Goal: Communication & Community: Answer question/provide support

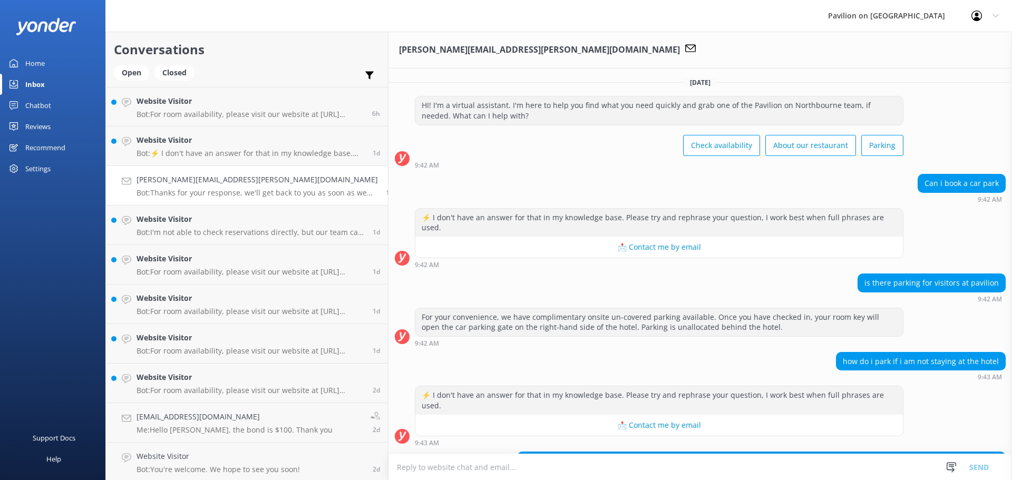
scroll to position [96, 0]
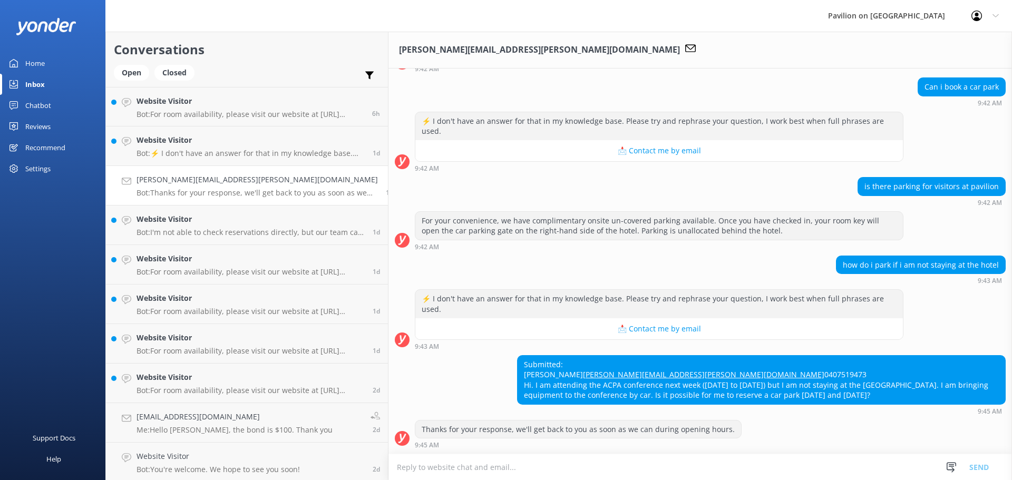
click at [443, 468] on textarea at bounding box center [700, 467] width 624 height 26
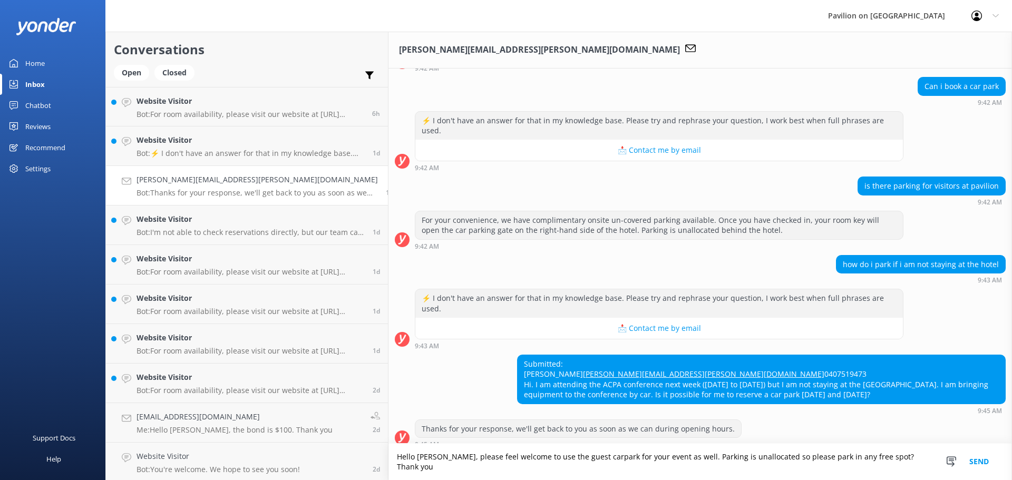
type textarea "Hello Paul, please feel welcome to use the guest carpark for your event as well…"
click at [980, 463] on button "Send" at bounding box center [979, 462] width 40 height 36
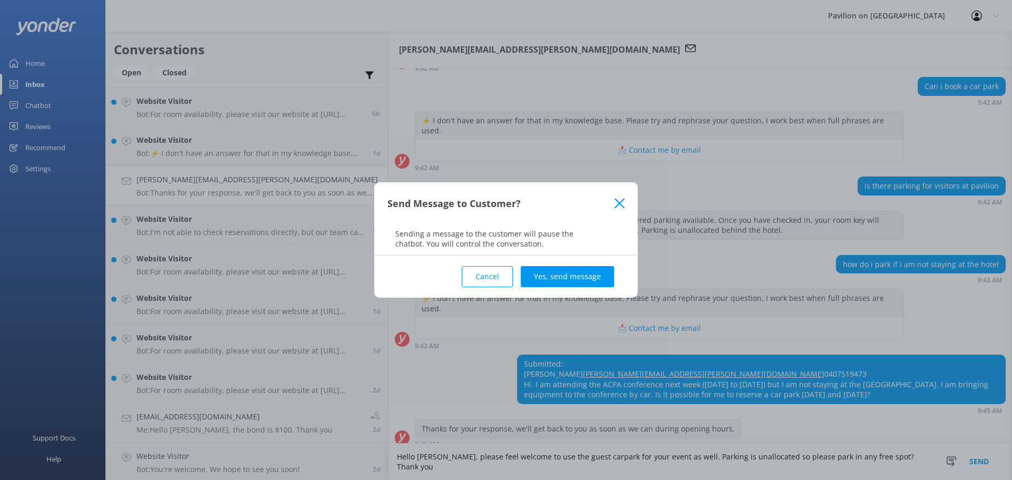
click at [575, 280] on button "Yes, send message" at bounding box center [567, 276] width 93 height 21
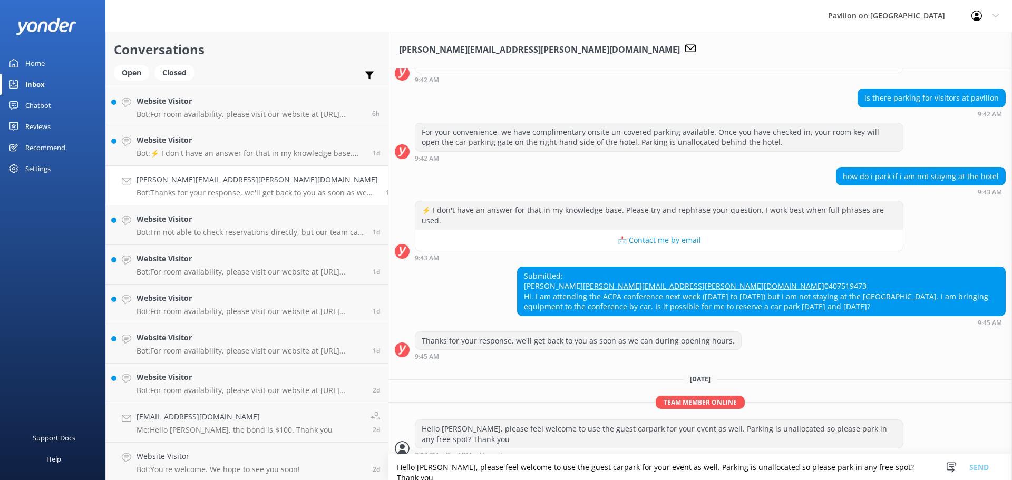
scroll to position [208, 0]
